Goal: Information Seeking & Learning: Learn about a topic

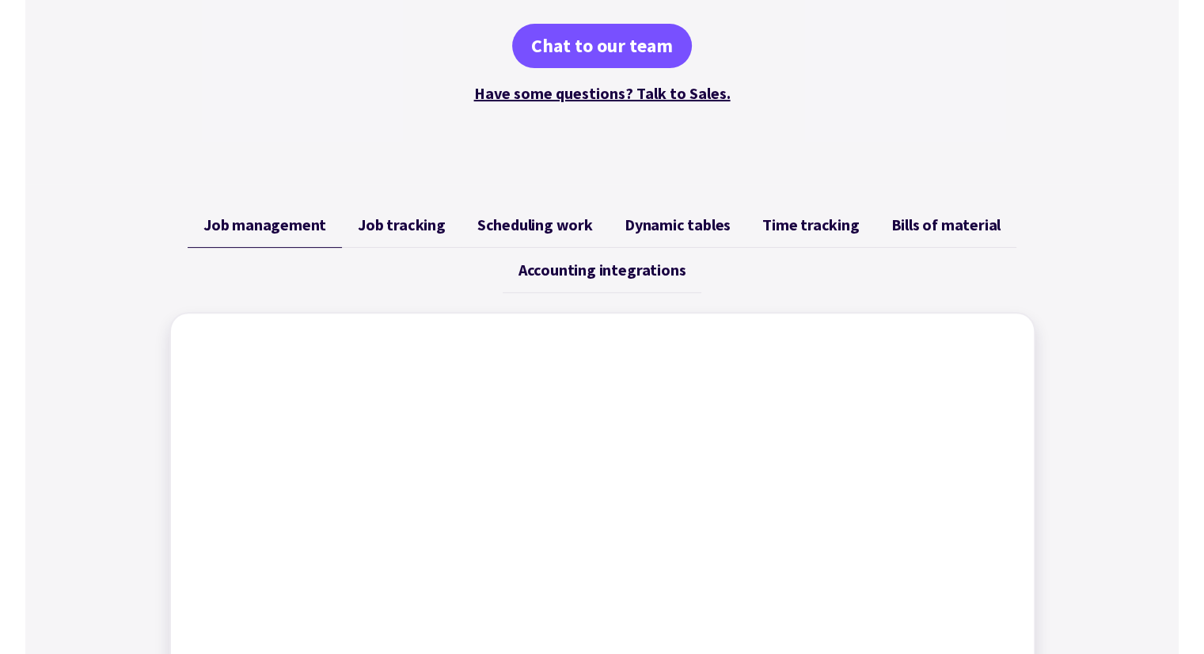
scroll to position [317, 0]
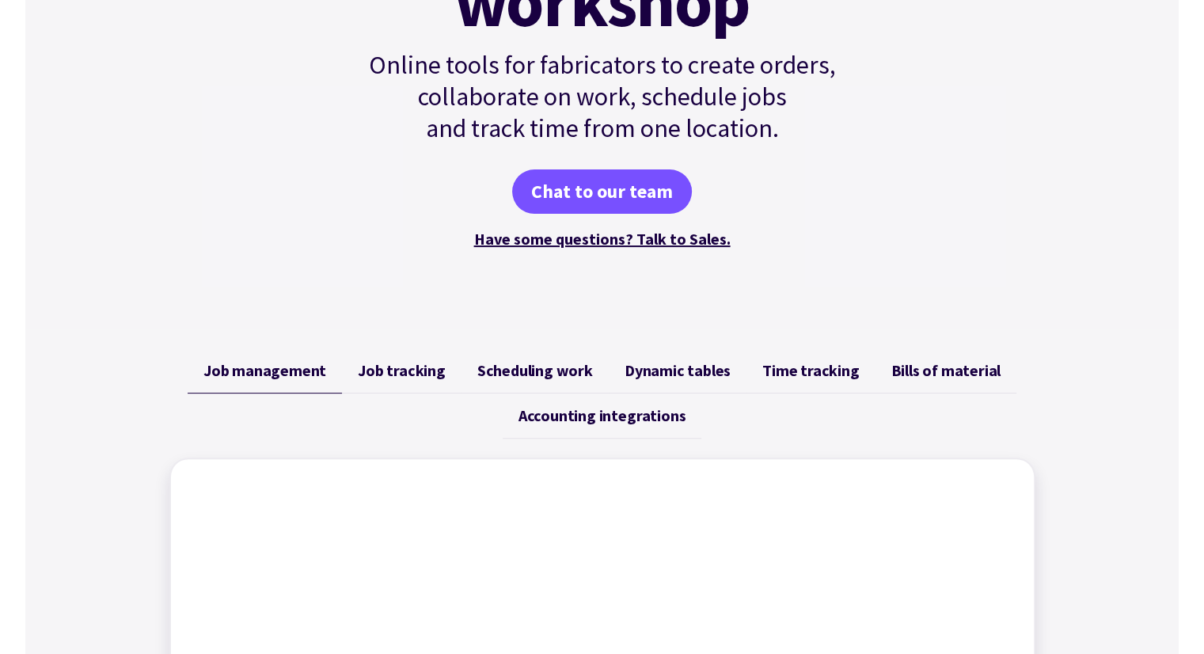
click at [424, 373] on span "Job tracking" at bounding box center [402, 370] width 88 height 19
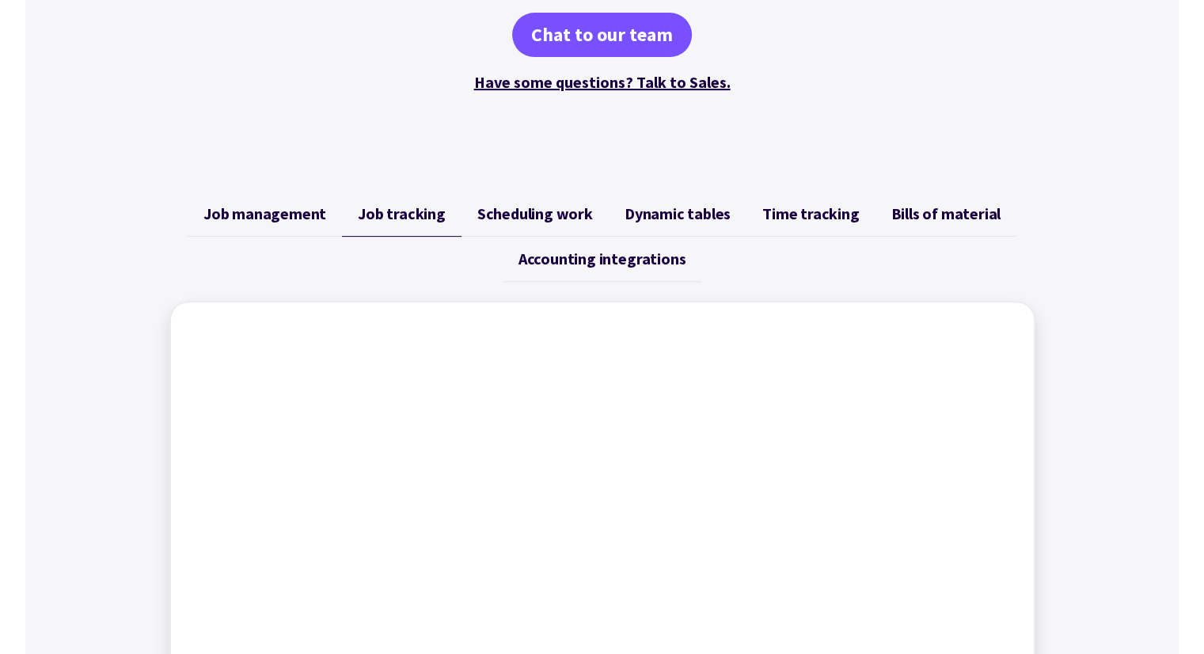
scroll to position [554, 0]
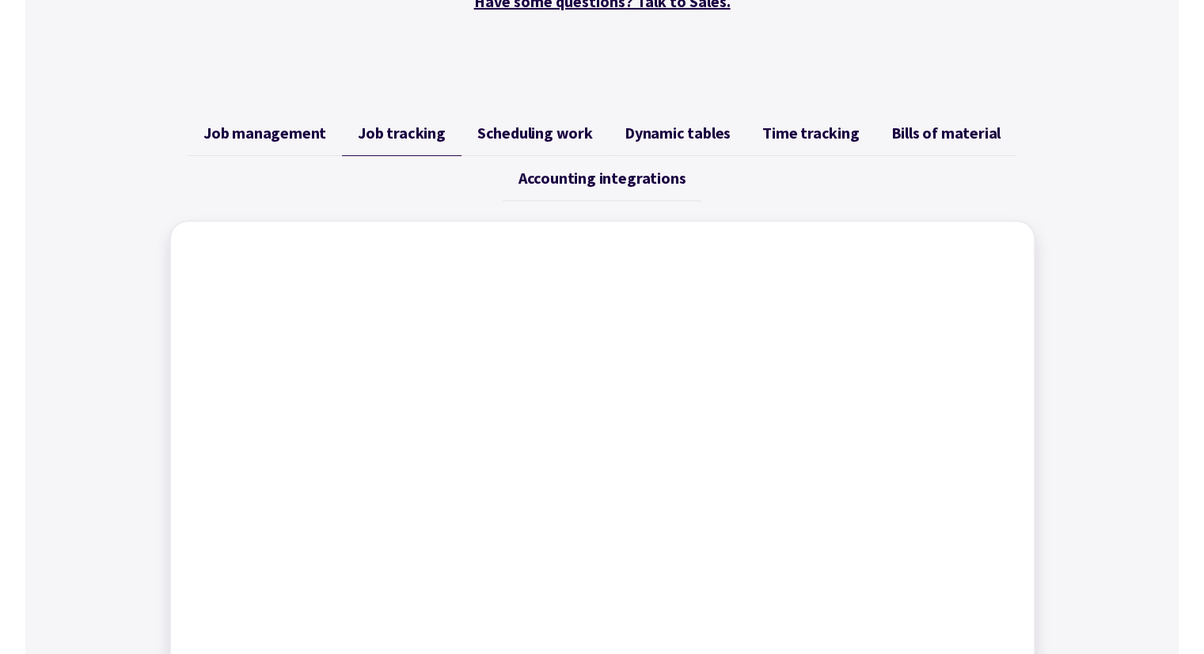
click at [568, 137] on span "Scheduling work" at bounding box center [535, 132] width 116 height 19
click at [649, 139] on span "Dynamic tables" at bounding box center [677, 132] width 106 height 19
click at [794, 137] on span "Time tracking" at bounding box center [810, 132] width 97 height 19
click at [936, 137] on span "Bills of material" at bounding box center [945, 132] width 110 height 19
click at [584, 176] on span "Accounting integrations" at bounding box center [601, 178] width 167 height 19
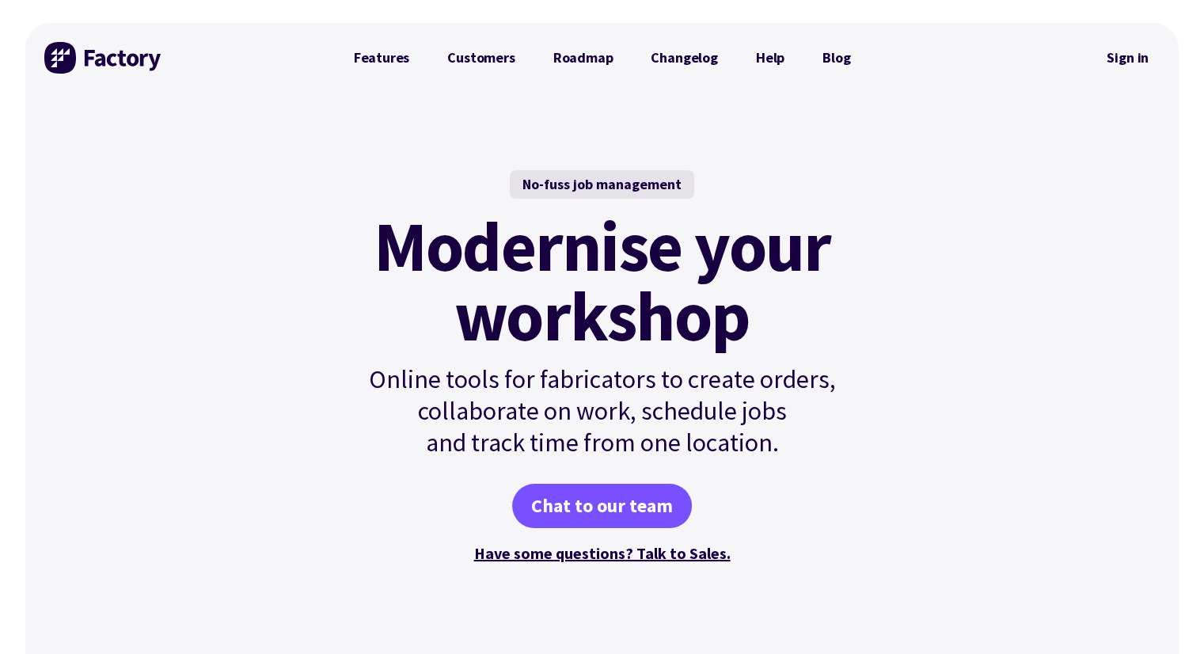
scroll to position [0, 0]
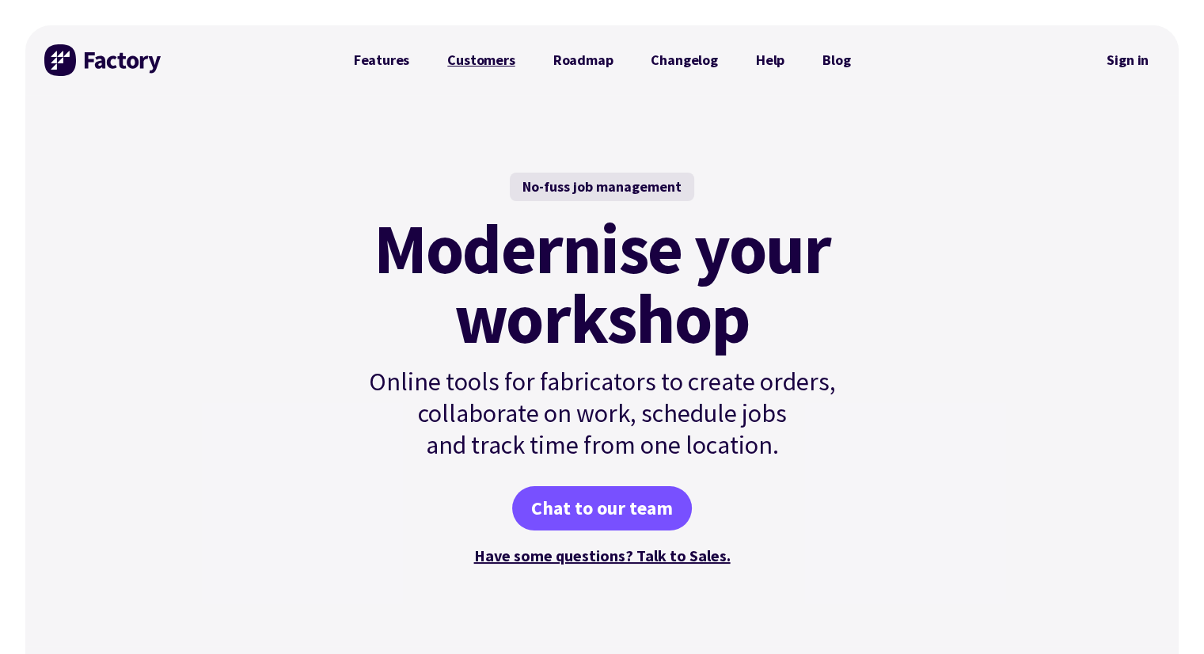
click at [495, 70] on link "Customers" at bounding box center [480, 60] width 105 height 32
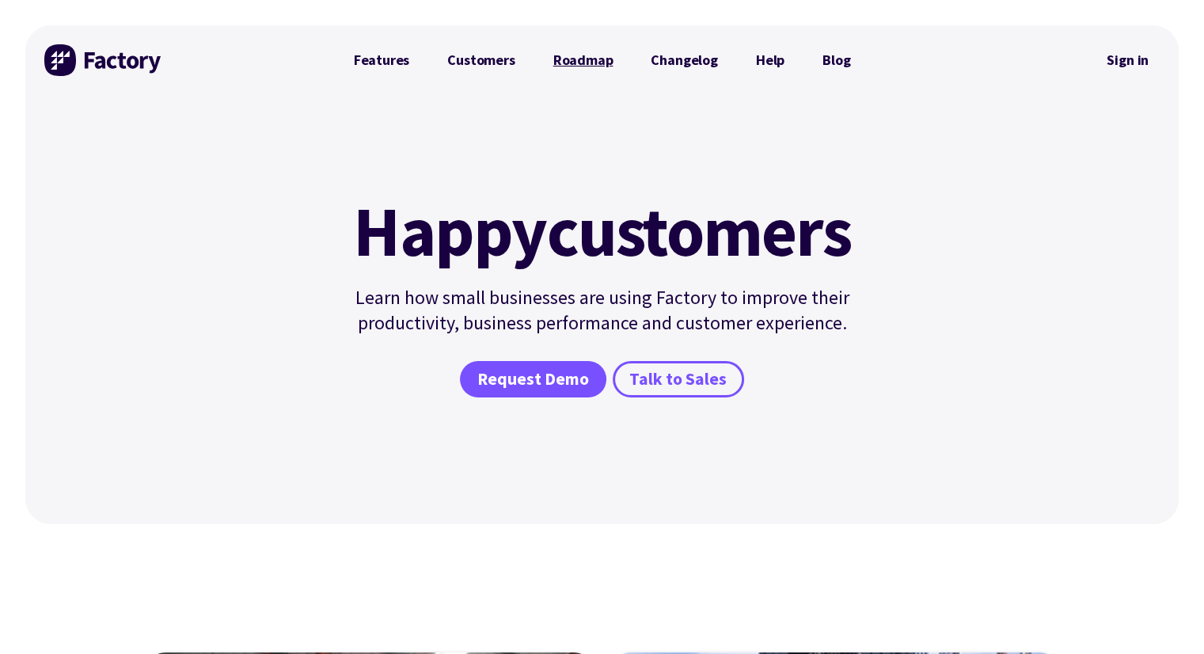
click at [570, 50] on link "Roadmap" at bounding box center [583, 60] width 98 height 32
click at [672, 64] on link "Changelog" at bounding box center [683, 60] width 104 height 32
click at [393, 61] on link "Features" at bounding box center [382, 60] width 94 height 32
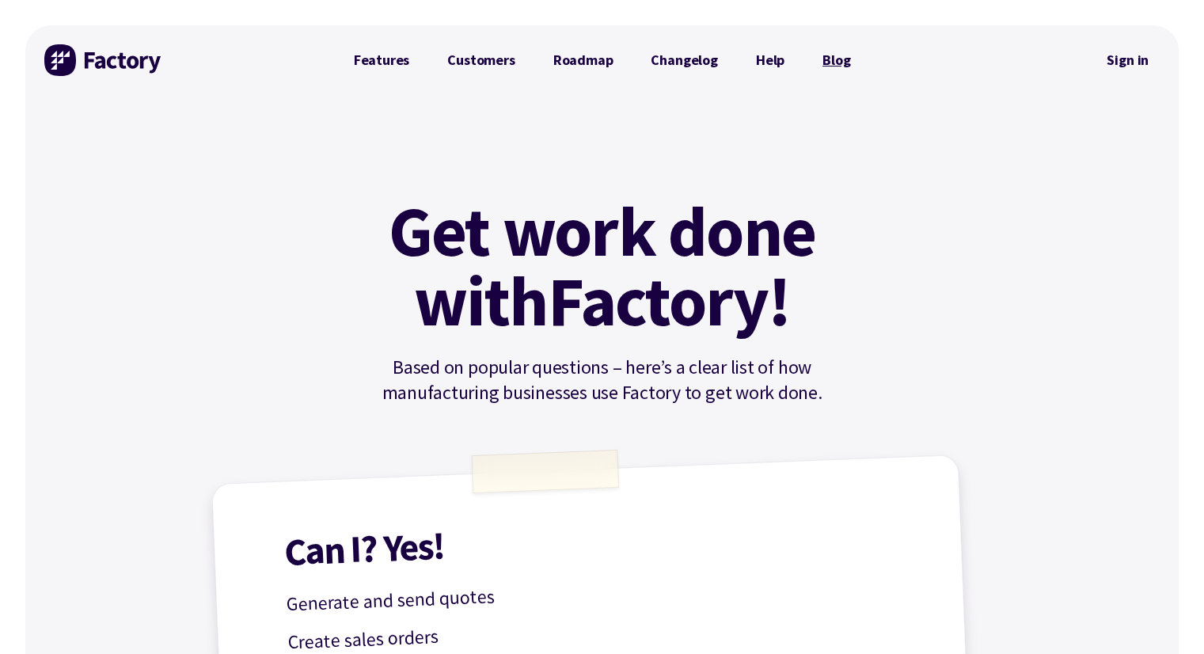
click at [826, 63] on link "Blog" at bounding box center [836, 60] width 66 height 32
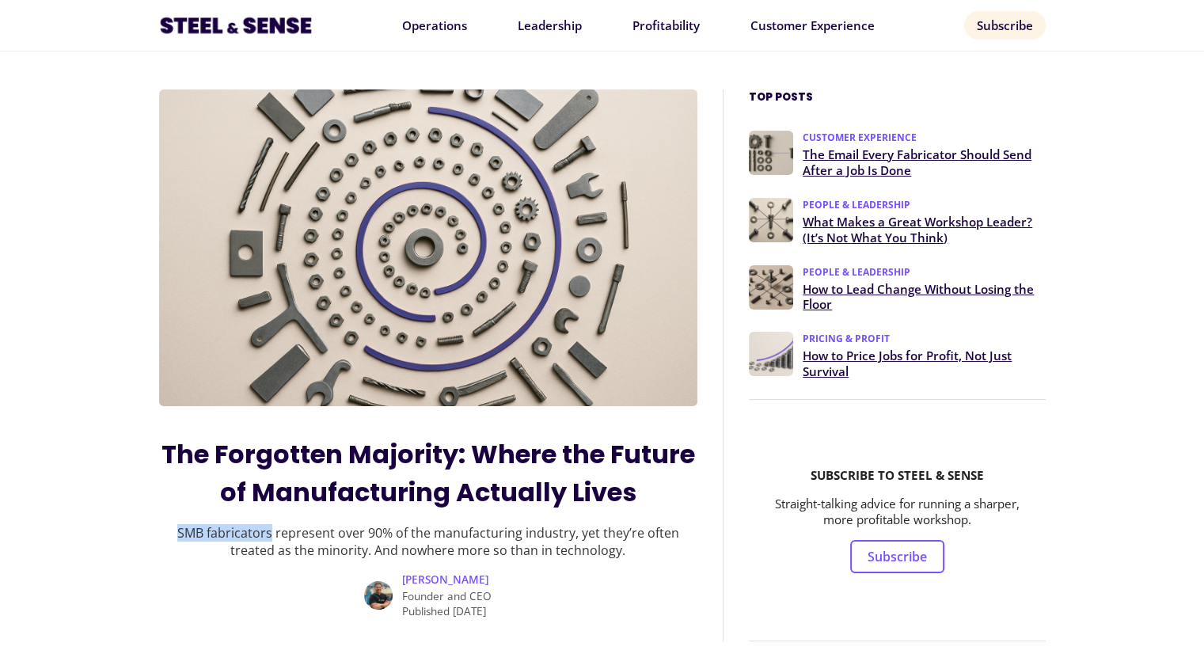
drag, startPoint x: 275, startPoint y: 535, endPoint x: 179, endPoint y: 521, distance: 96.7
click at [179, 521] on div "The Forgotten Majority: Where the Future of Manufacturing Actually Lives SMB fa…" at bounding box center [428, 526] width 539 height 183
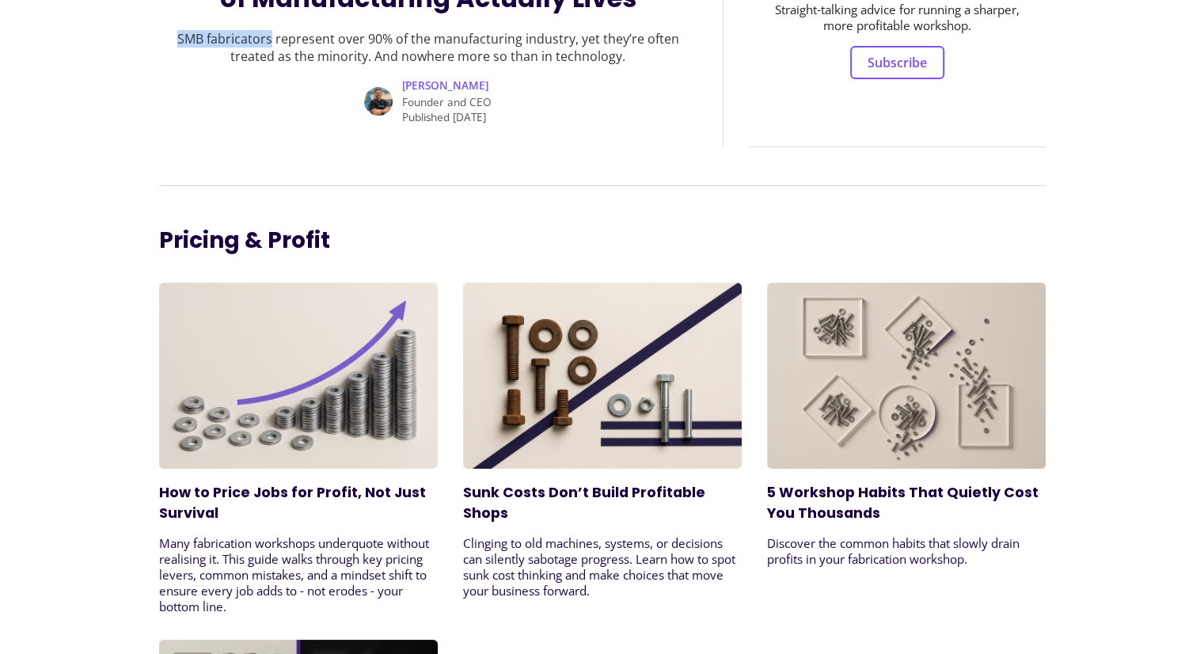
scroll to position [554, 0]
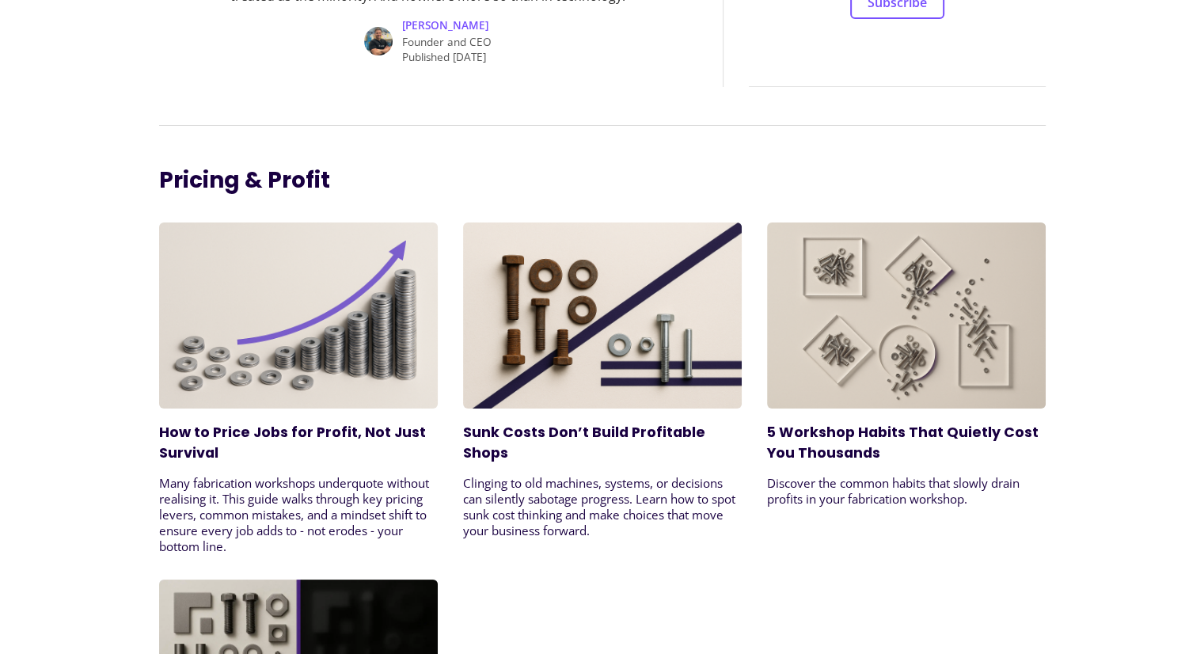
click at [861, 415] on link at bounding box center [906, 412] width 279 height 17
